Goal: Information Seeking & Learning: Understand process/instructions

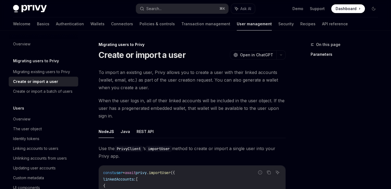
scroll to position [77, 0]
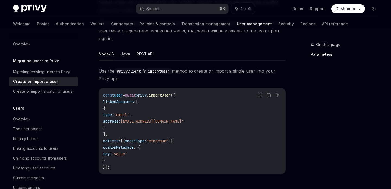
click at [106, 7] on div "Privy Docs home page" at bounding box center [72, 9] width 119 height 8
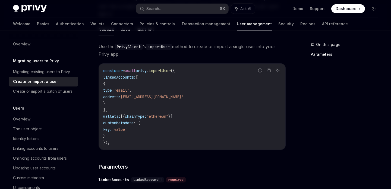
scroll to position [100, 0]
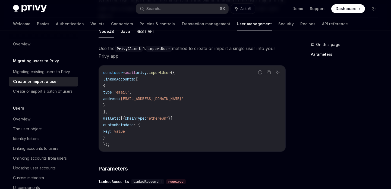
click at [176, 93] on code "const user = await privy . importUser ({ linkedAccounts: [ { type: 'email' , ad…" at bounding box center [192, 108] width 178 height 78
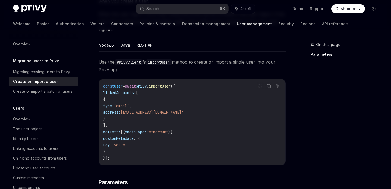
scroll to position [76, 0]
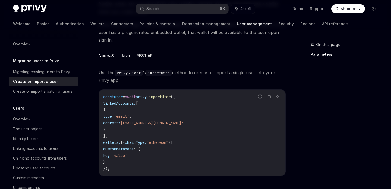
click at [172, 73] on code "importUser" at bounding box center [159, 73] width 26 height 6
click at [167, 73] on code "importUser" at bounding box center [159, 73] width 26 height 6
click at [183, 79] on span "Use the PrivyClient ’s importUser method to create or import a single user into…" at bounding box center [192, 76] width 187 height 15
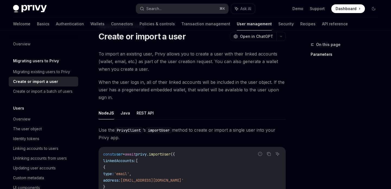
scroll to position [0, 0]
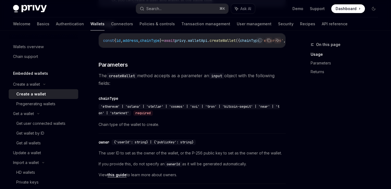
scroll to position [21, 0]
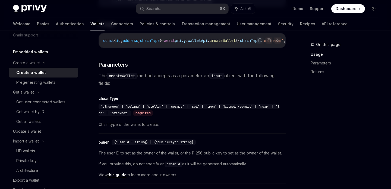
click at [110, 12] on div "Privy Docs home page" at bounding box center [72, 9] width 119 height 8
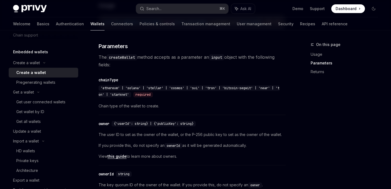
scroll to position [262, 0]
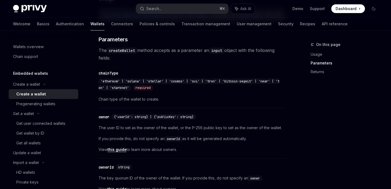
scroll to position [21, 0]
